Goal: Find contact information: Find contact information

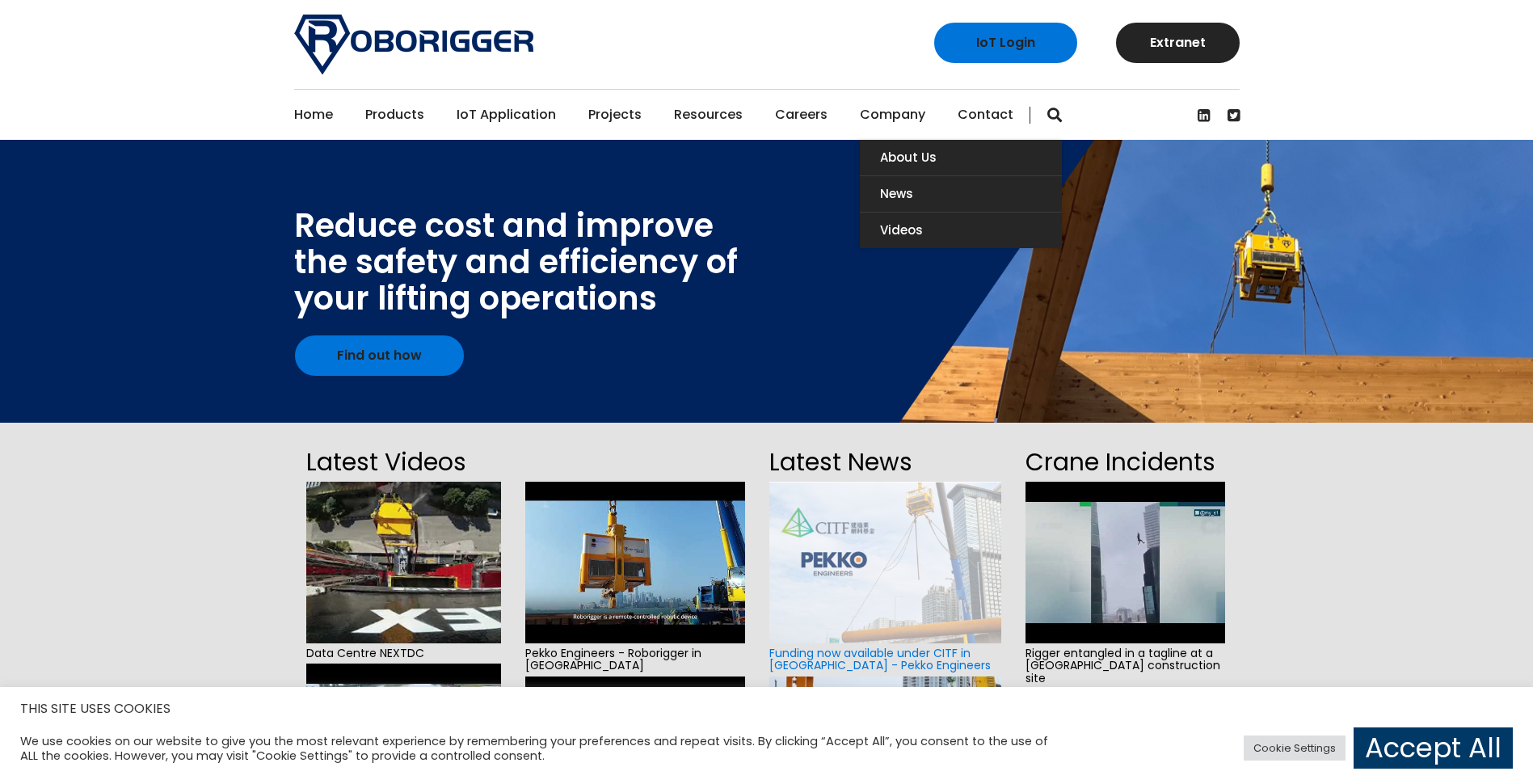
click at [893, 110] on link "Company" at bounding box center [892, 115] width 65 height 50
click at [887, 172] on link "About Us" at bounding box center [960, 157] width 202 height 35
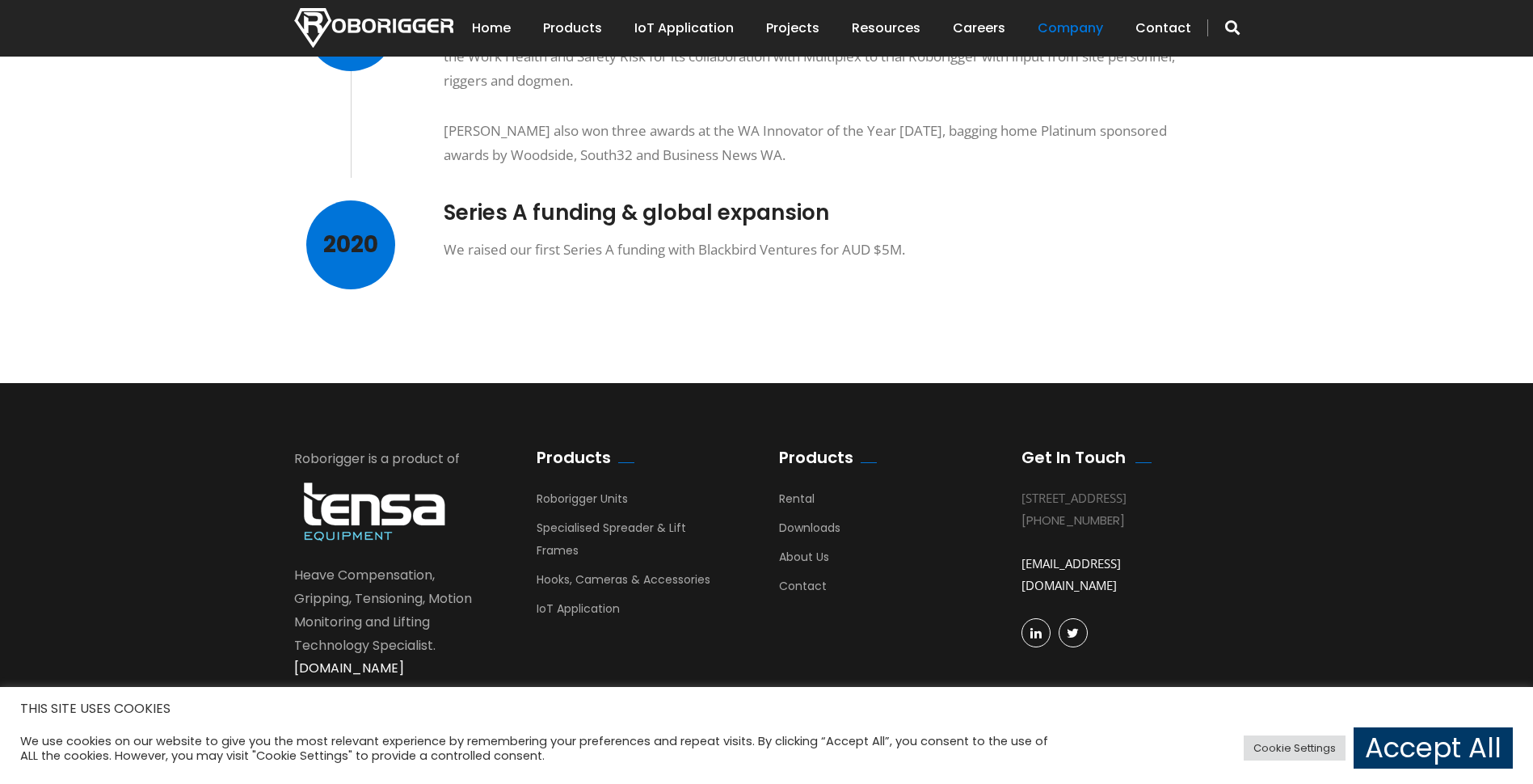
scroll to position [1387, 0]
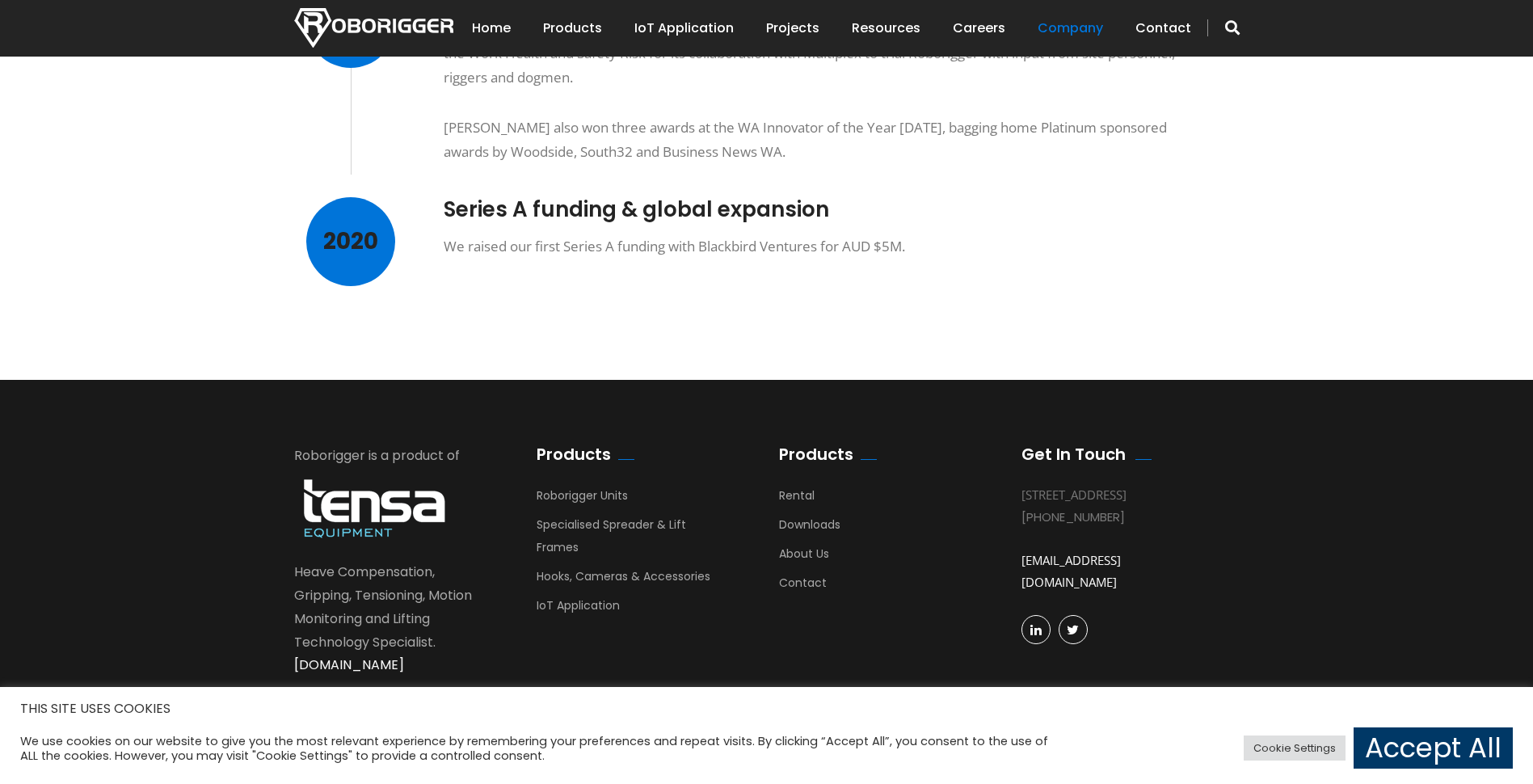
drag, startPoint x: 1135, startPoint y: 537, endPoint x: 1046, endPoint y: 534, distance: 89.1
click at [1046, 528] on div "[PHONE_NUMBER]" at bounding box center [1118, 516] width 194 height 22
copy div "8 9488 4500"
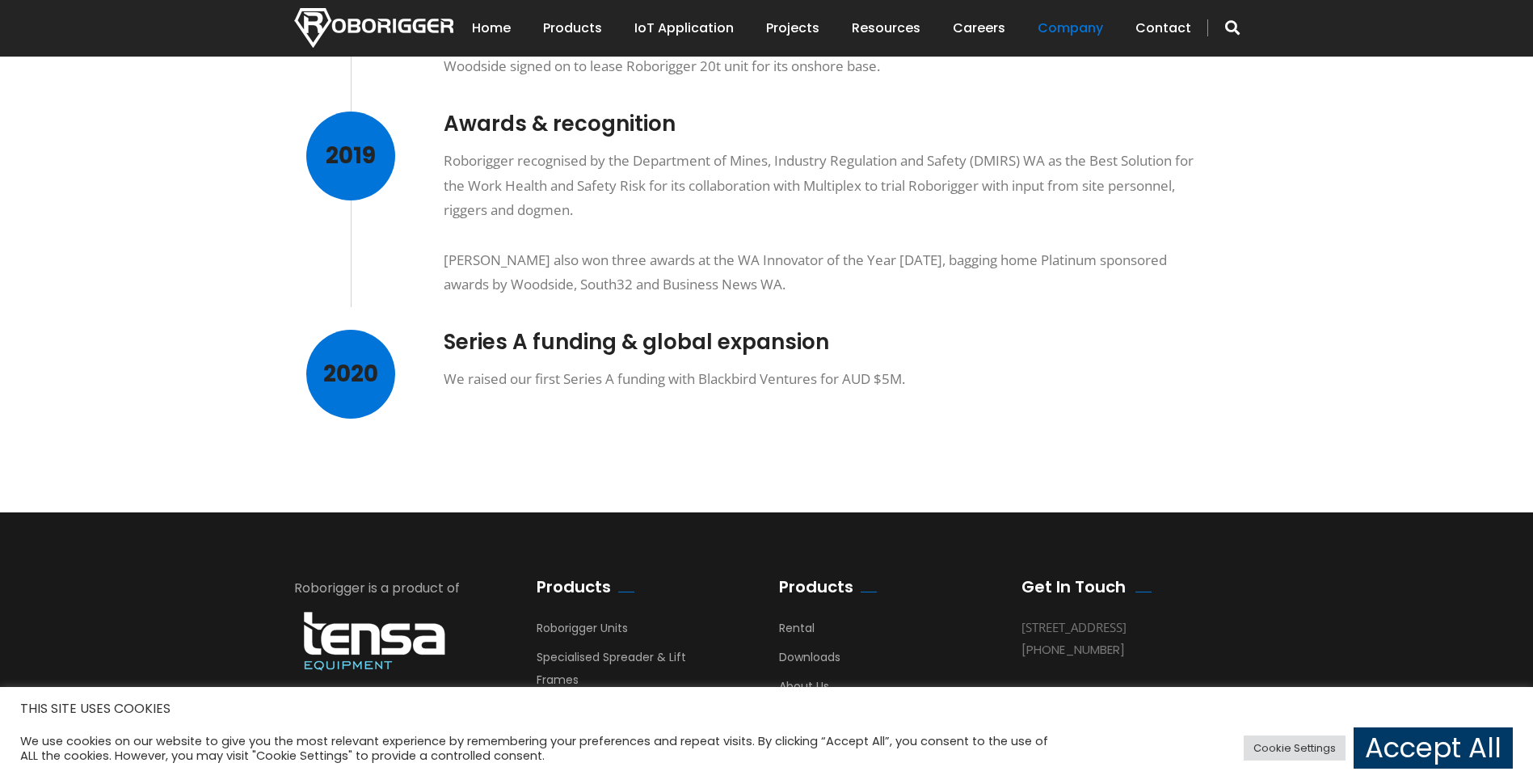
scroll to position [1226, 0]
